Goal: Transaction & Acquisition: Purchase product/service

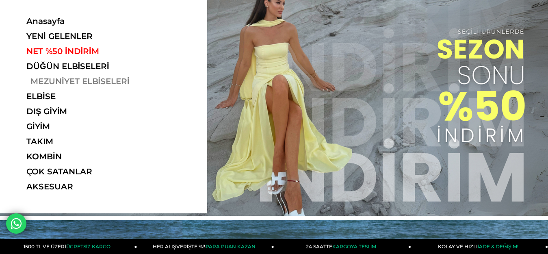
scroll to position [41, 0]
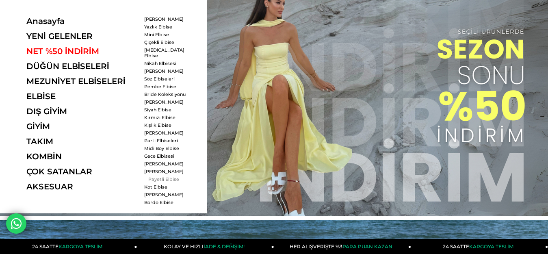
click at [165, 176] on link "Payetli Elbise" at bounding box center [167, 179] width 47 height 6
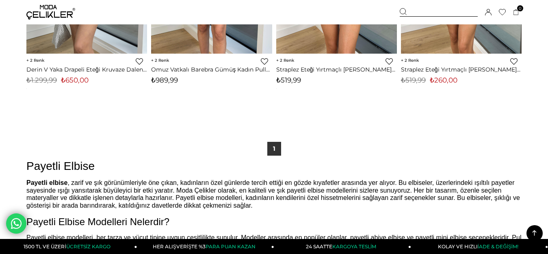
scroll to position [2357, 0]
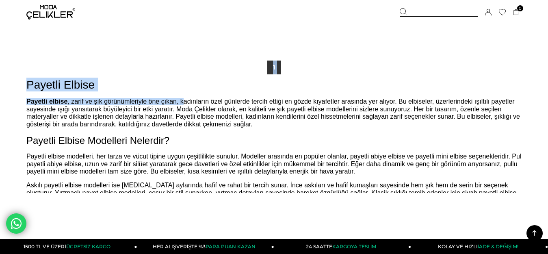
drag, startPoint x: 66, startPoint y: 90, endPoint x: 219, endPoint y: 102, distance: 154.0
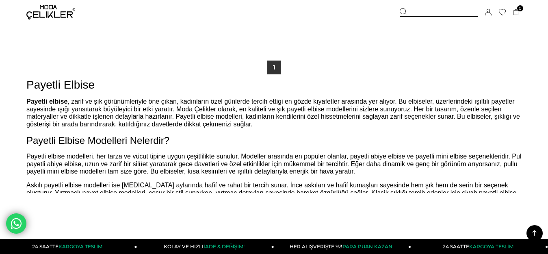
drag, startPoint x: 262, startPoint y: 123, endPoint x: 489, endPoint y: 127, distance: 226.8
click at [491, 126] on p "Payetli elbise , zarif ve şık görünümleriyle öne çıkan, kadınların özel günlerd…" at bounding box center [273, 113] width 495 height 30
